Goal: Information Seeking & Learning: Learn about a topic

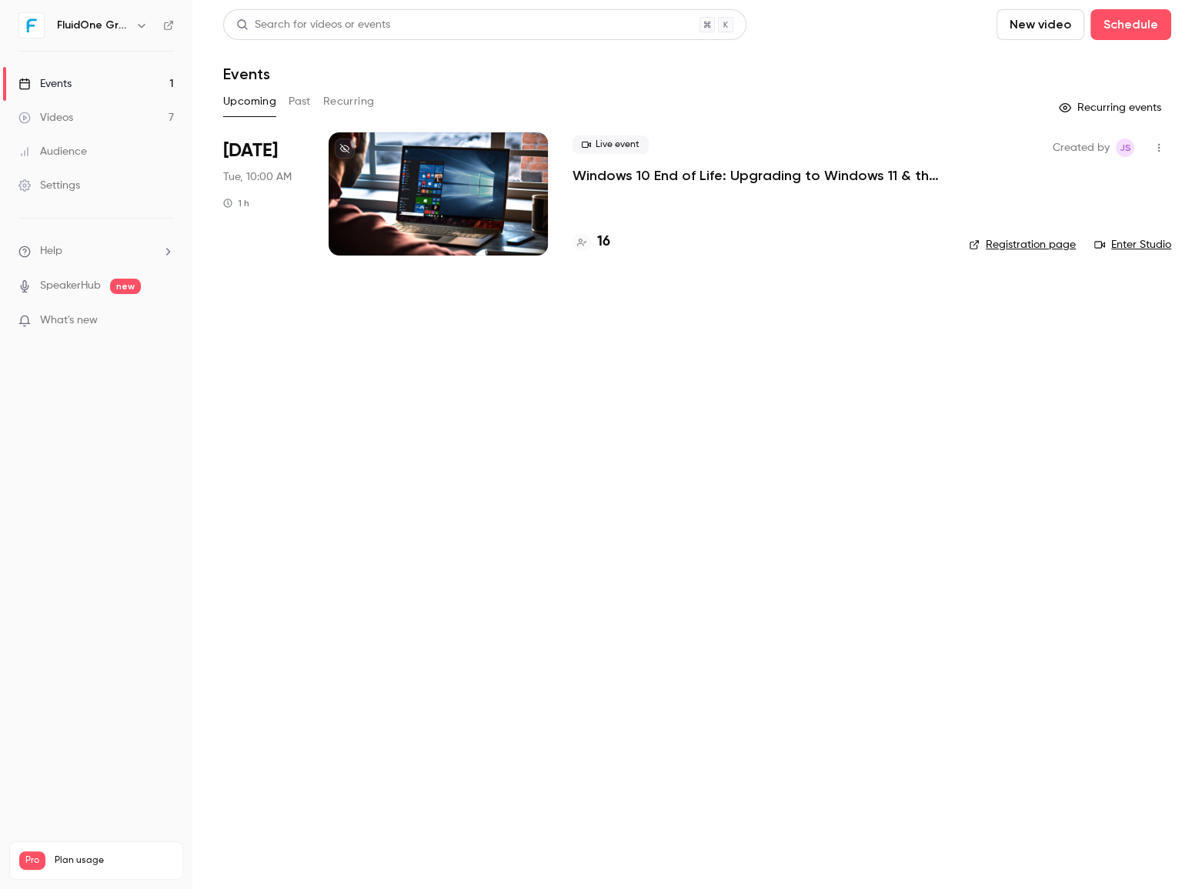
click at [78, 111] on link "Videos 7" at bounding box center [96, 118] width 192 height 34
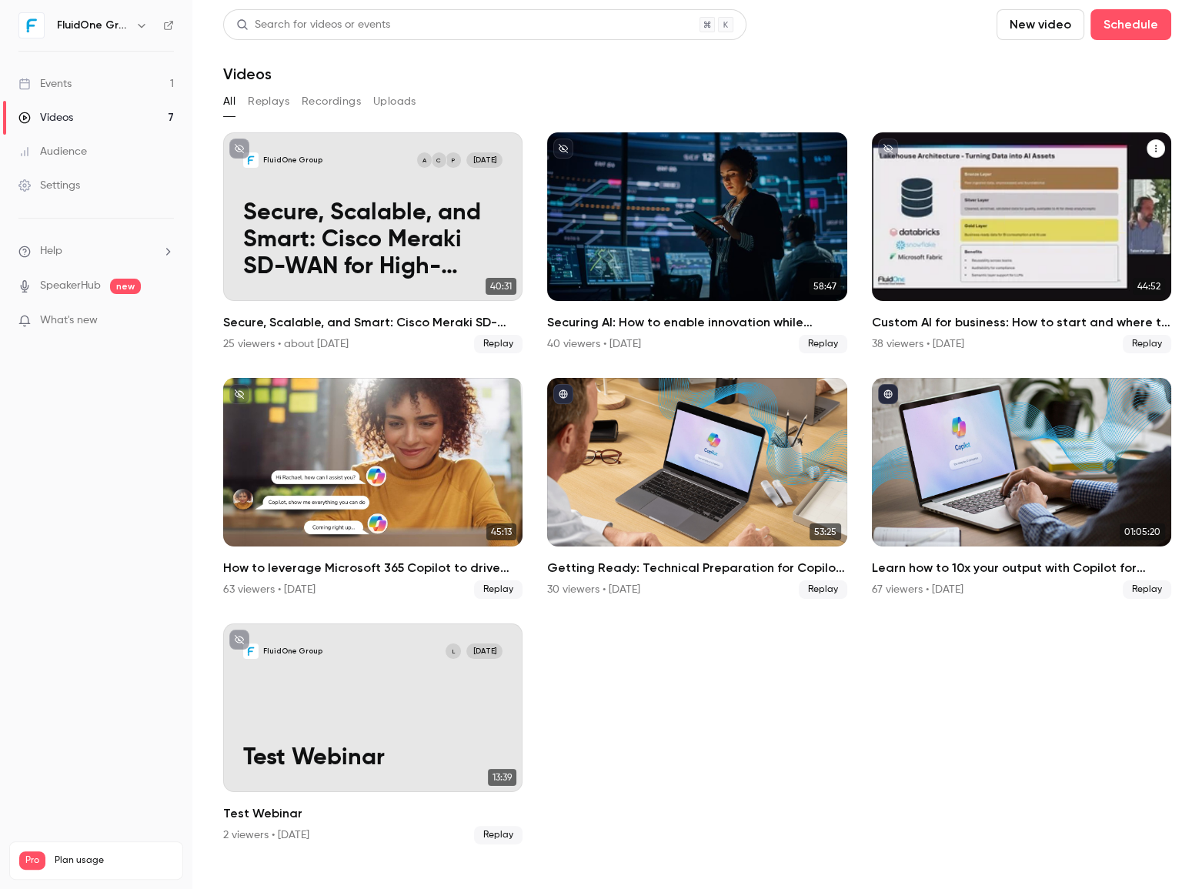
click at [952, 336] on div "38 viewers • [DATE]" at bounding box center [918, 343] width 92 height 15
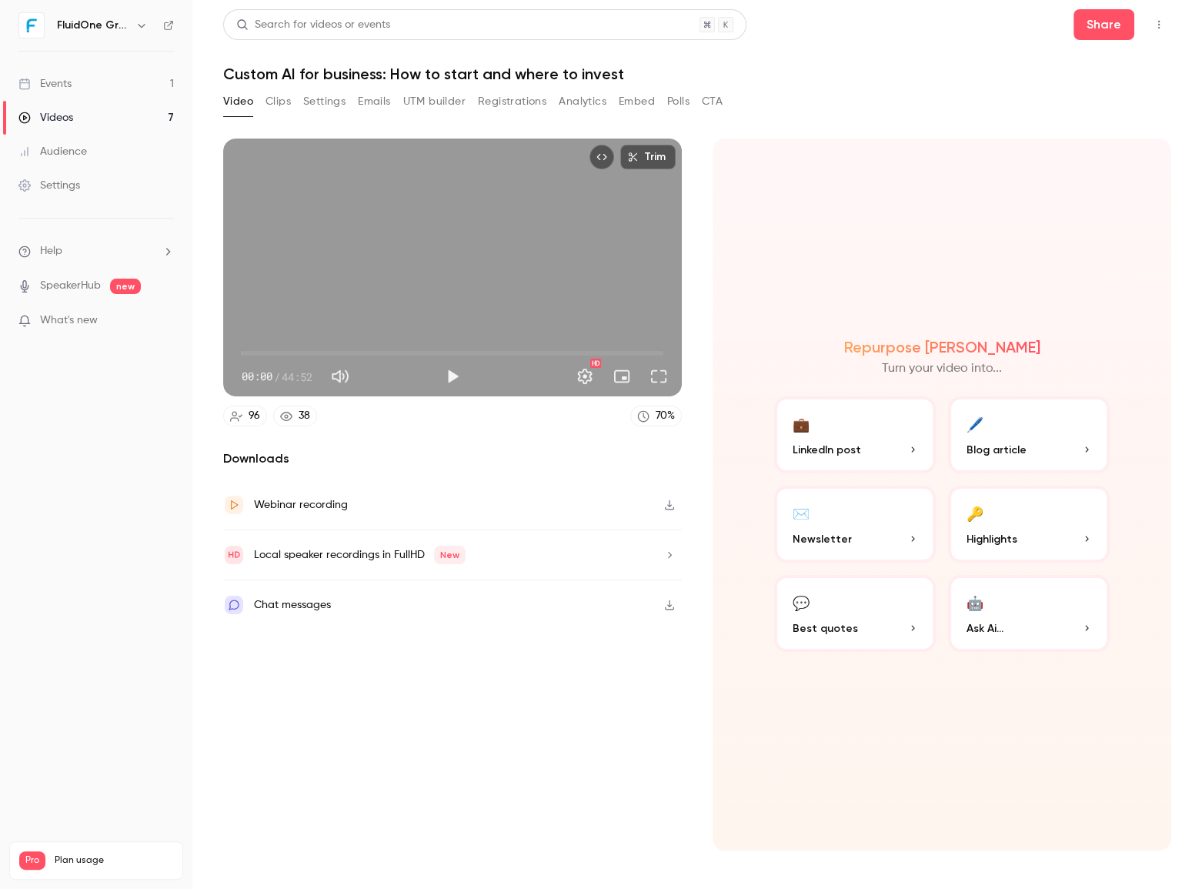
click at [492, 108] on button "Registrations" at bounding box center [512, 101] width 68 height 25
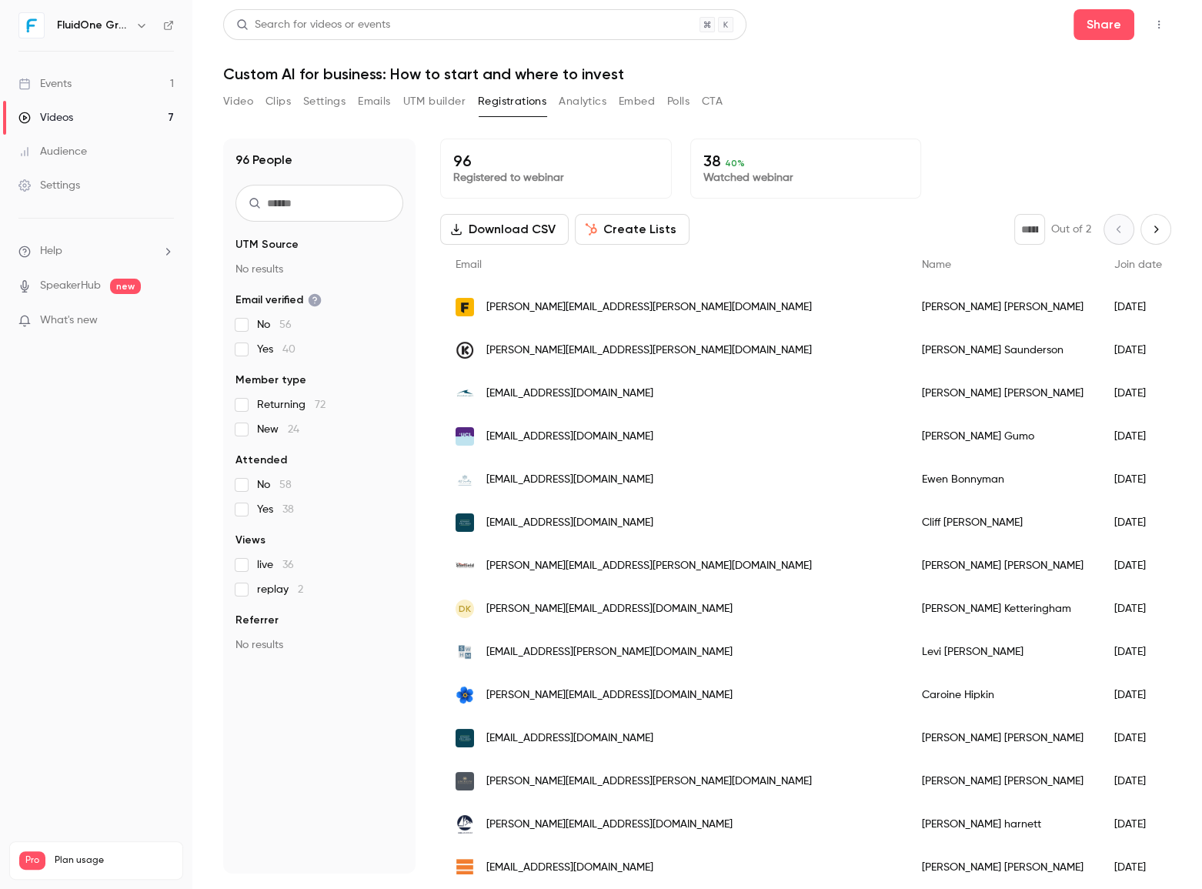
click at [95, 82] on link "Events 1" at bounding box center [96, 84] width 192 height 34
